Goal: Find specific page/section: Find specific page/section

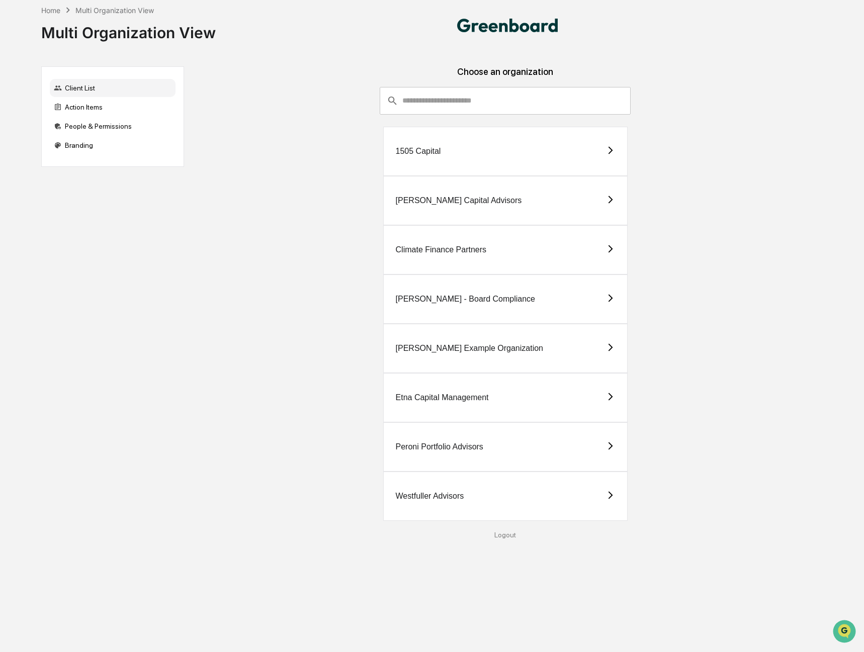
click at [441, 403] on div "Etna Capital Management" at bounding box center [505, 397] width 244 height 49
click at [452, 451] on div "Peroni Portfolio Advisors" at bounding box center [439, 446] width 87 height 9
click at [479, 441] on div "Peroni Portfolio Advisors" at bounding box center [505, 446] width 244 height 49
